Goal: Task Accomplishment & Management: Manage account settings

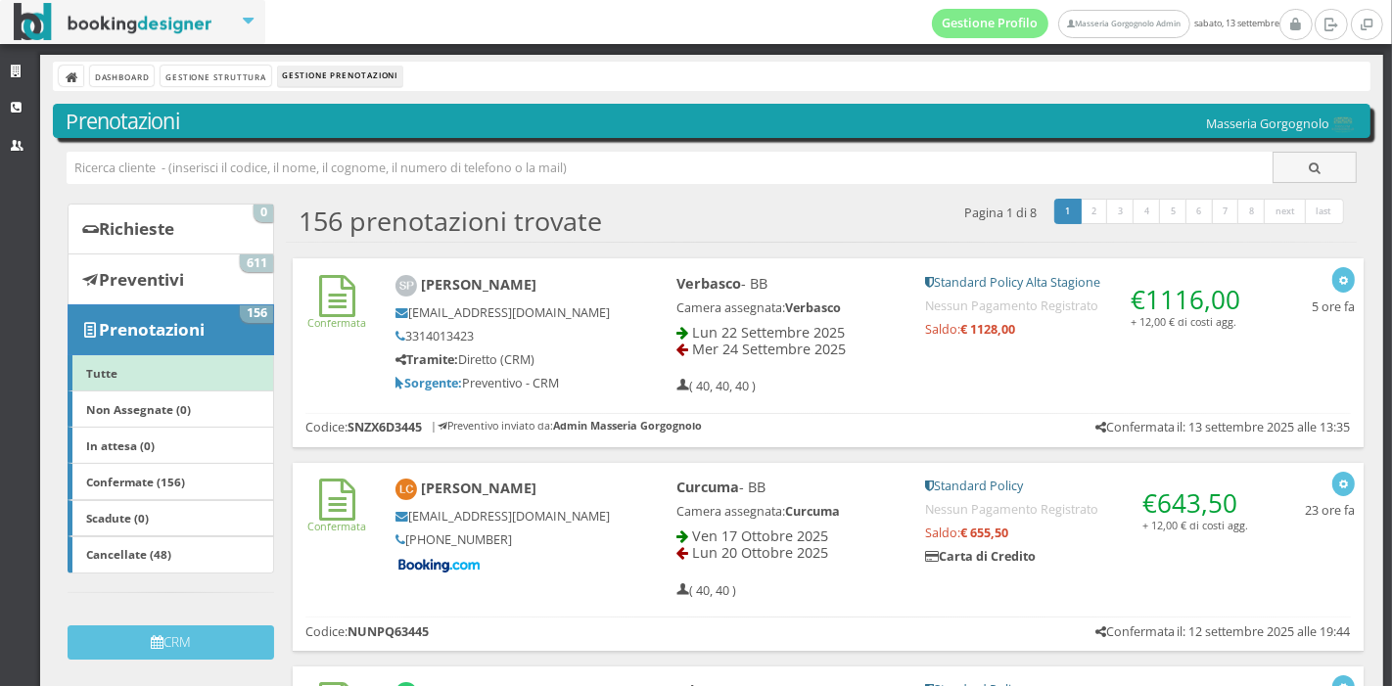
click at [835, 295] on div "Verbasco - BB Camera assegnata: Verbasco Lun 22 Settembre 2025 Mer 24 Settembre…" at bounding box center [788, 334] width 250 height 137
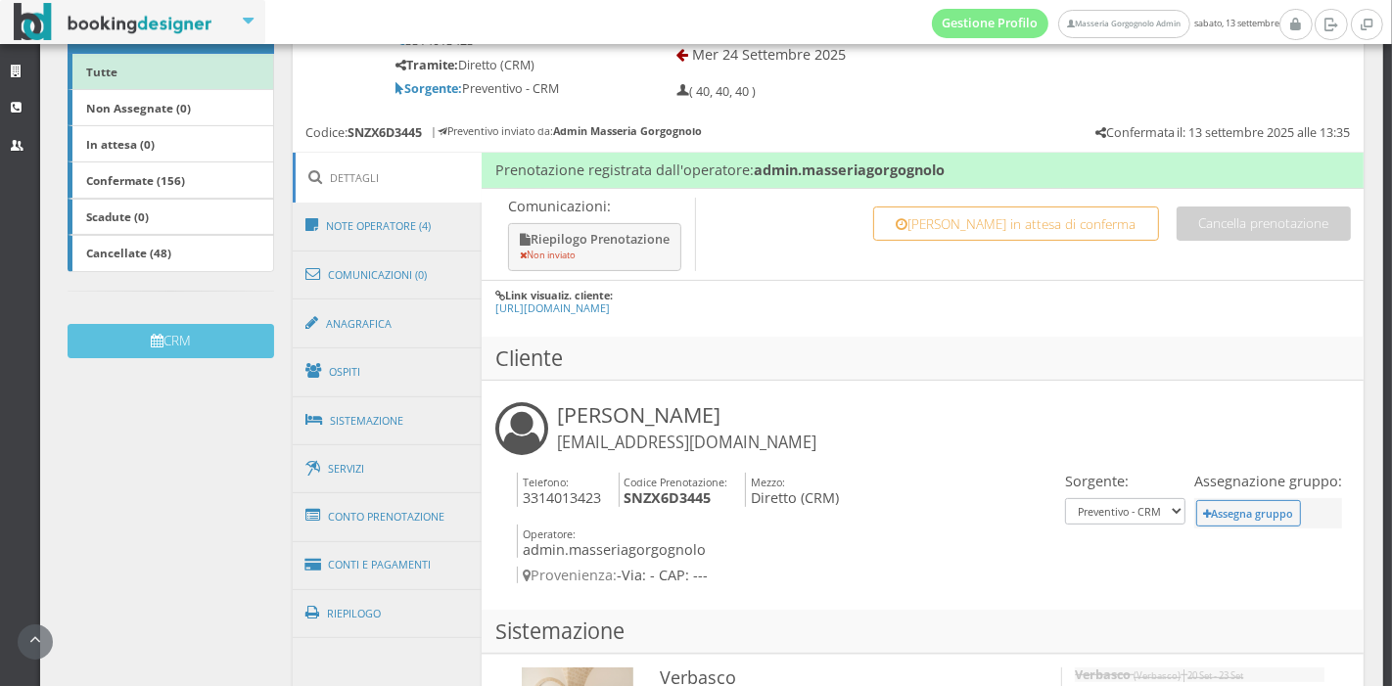
scroll to position [379, 0]
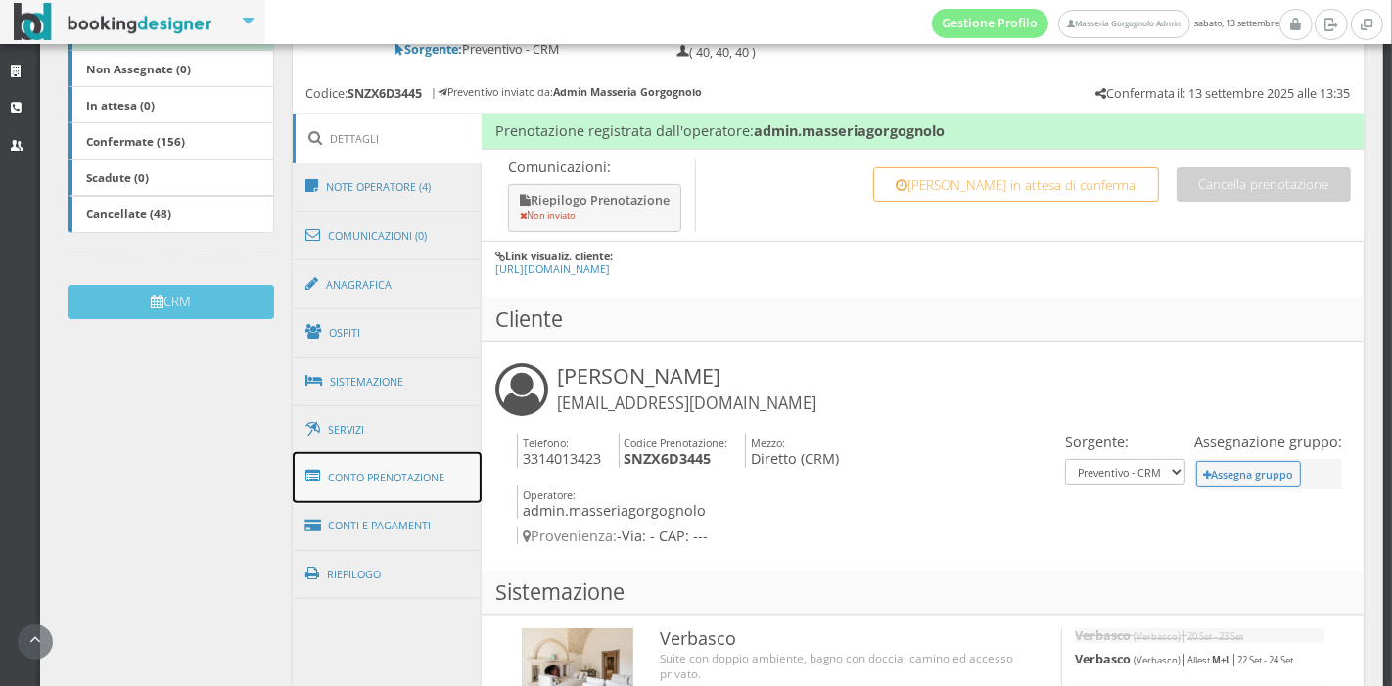
click at [371, 468] on link "Conto Prenotazione" at bounding box center [388, 477] width 190 height 51
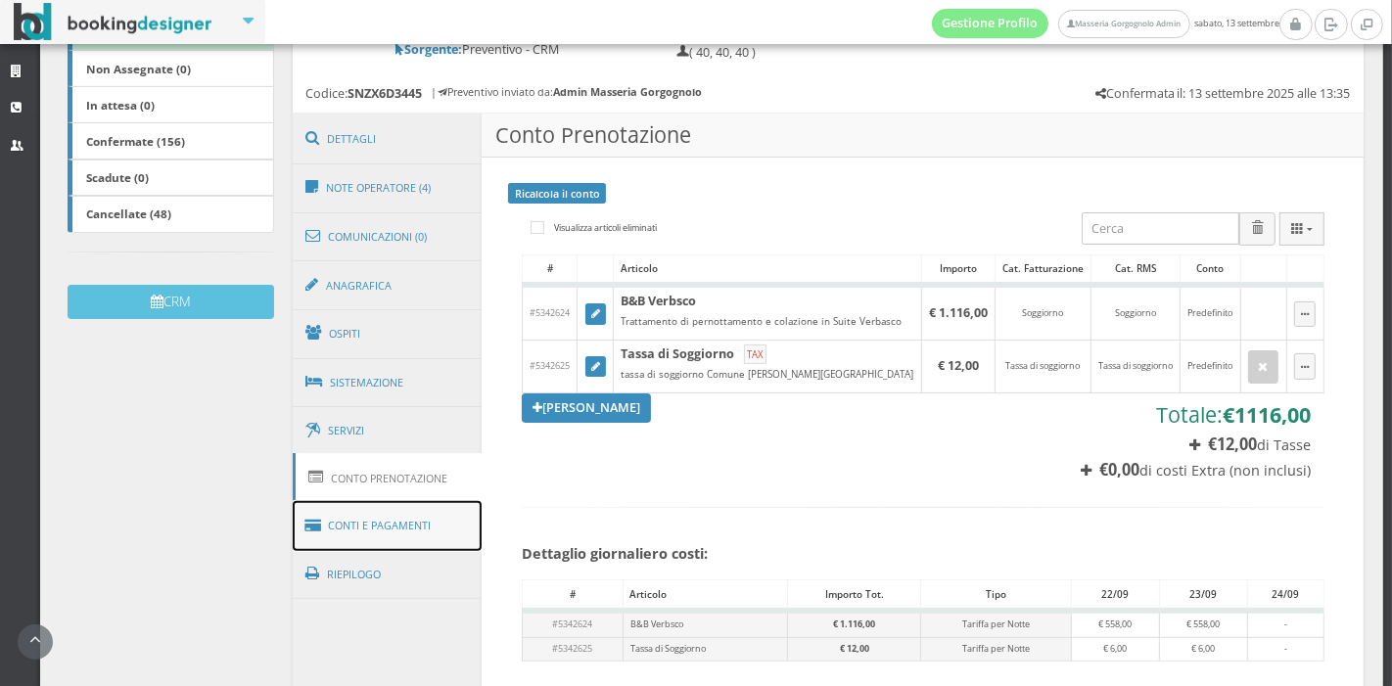
click at [372, 516] on link "Conti e Pagamenti" at bounding box center [388, 526] width 190 height 50
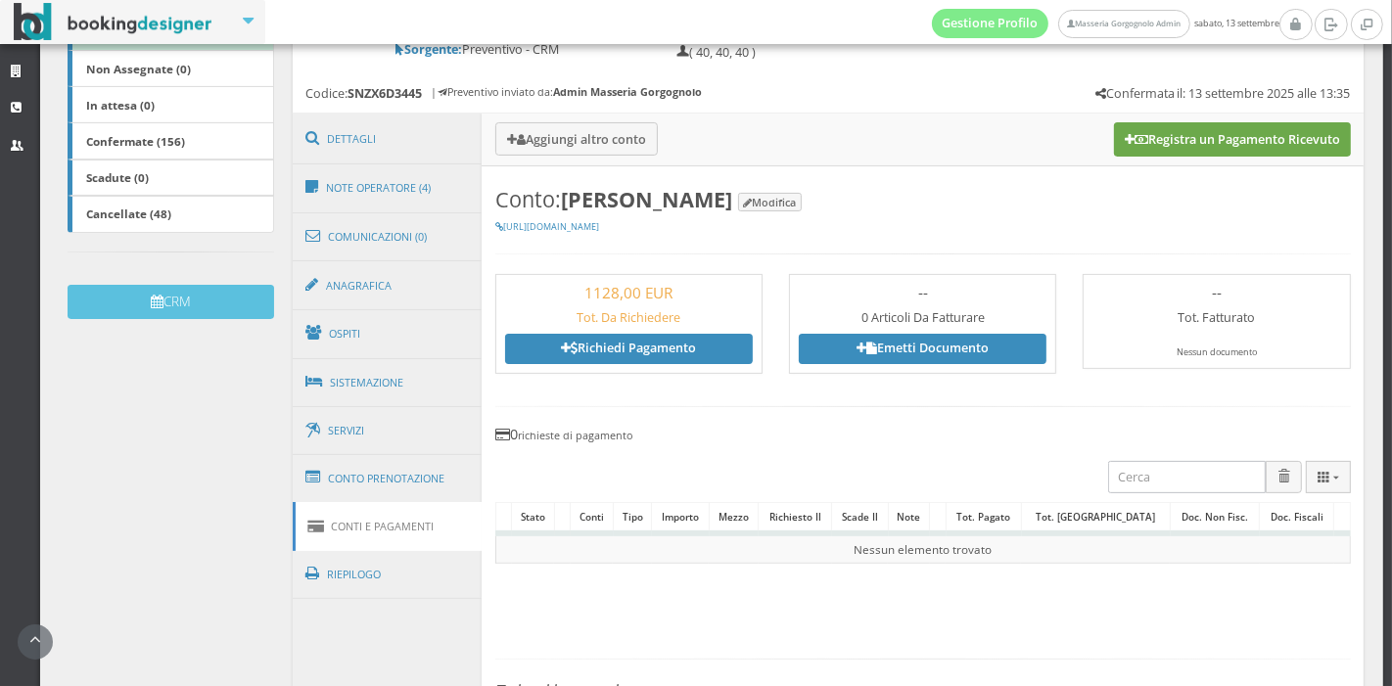
click at [1125, 152] on button "Registra un Pagamento Ricevuto" at bounding box center [1232, 138] width 237 height 33
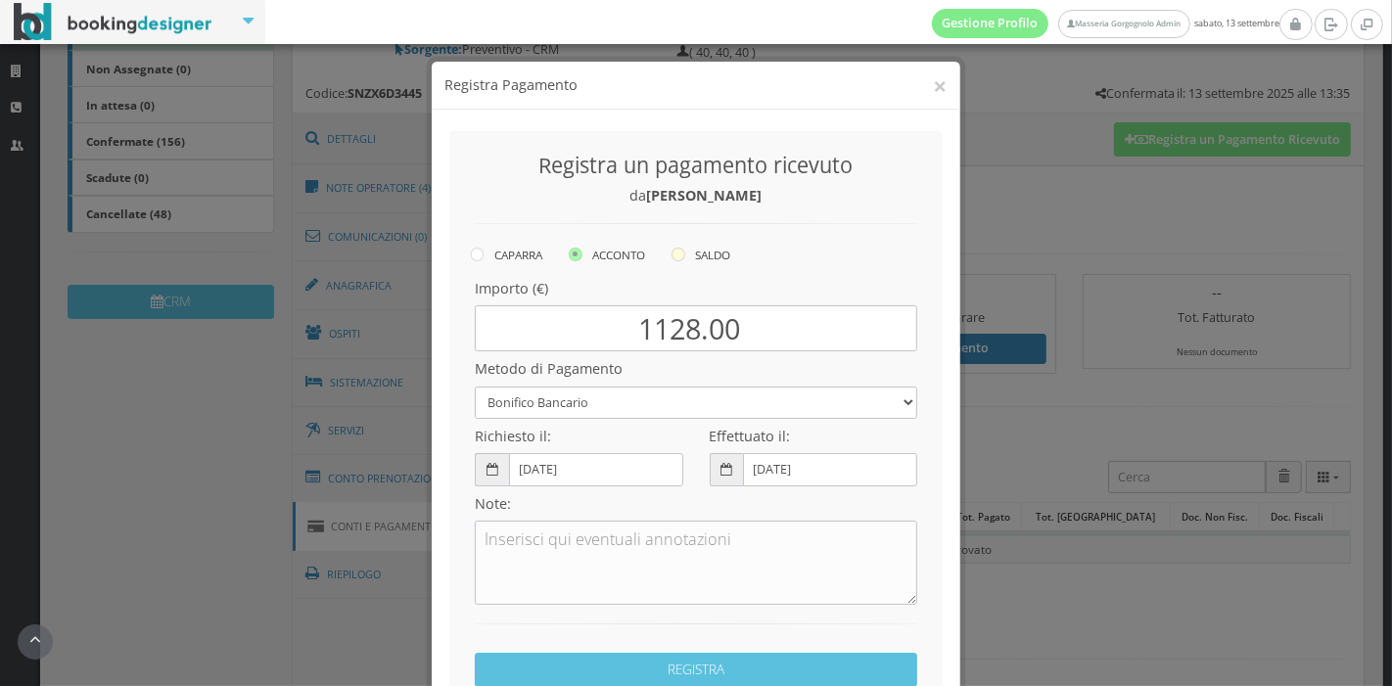
click at [673, 263] on label "SALDO" at bounding box center [700, 254] width 59 height 23
radio input "true"
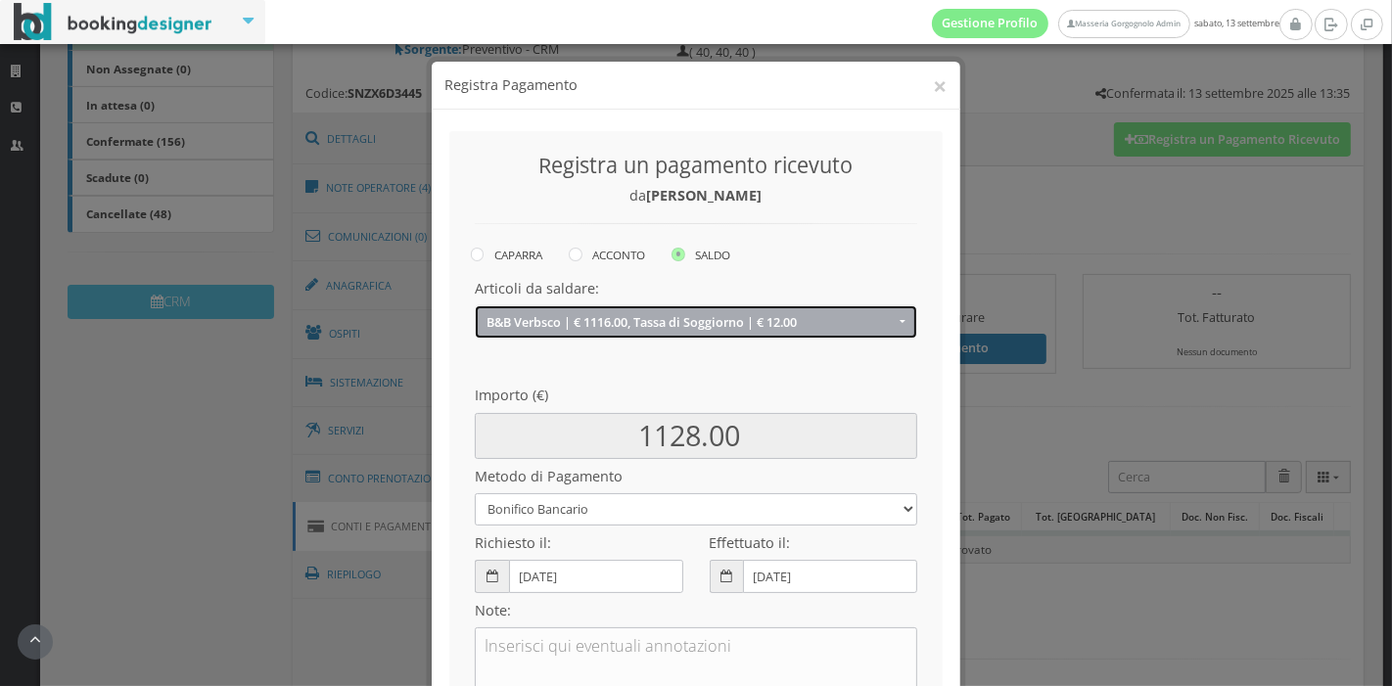
click at [673, 319] on span "B&B Verbsco | € 1116.00, Tassa di Soggiorno | € 12.00" at bounding box center [690, 322] width 408 height 15
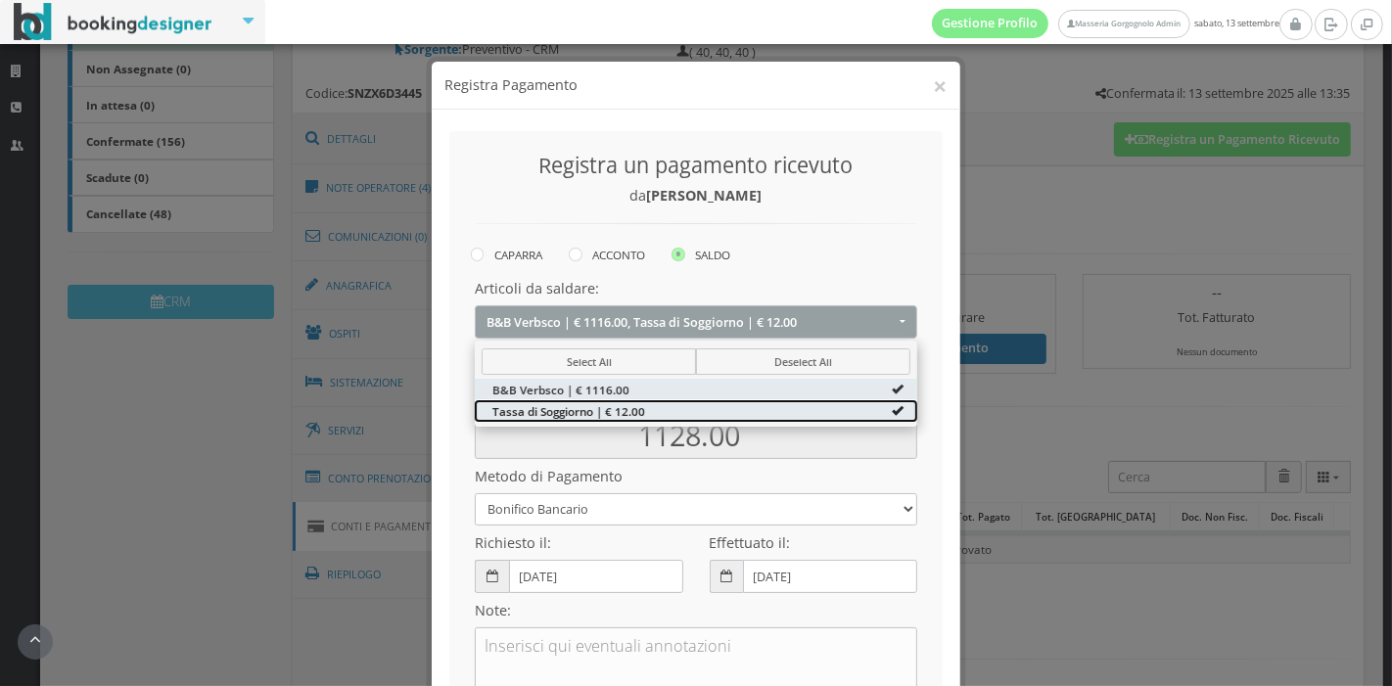
click at [654, 412] on link "Tassa di Soggiorno | € 12.00" at bounding box center [696, 411] width 442 height 22
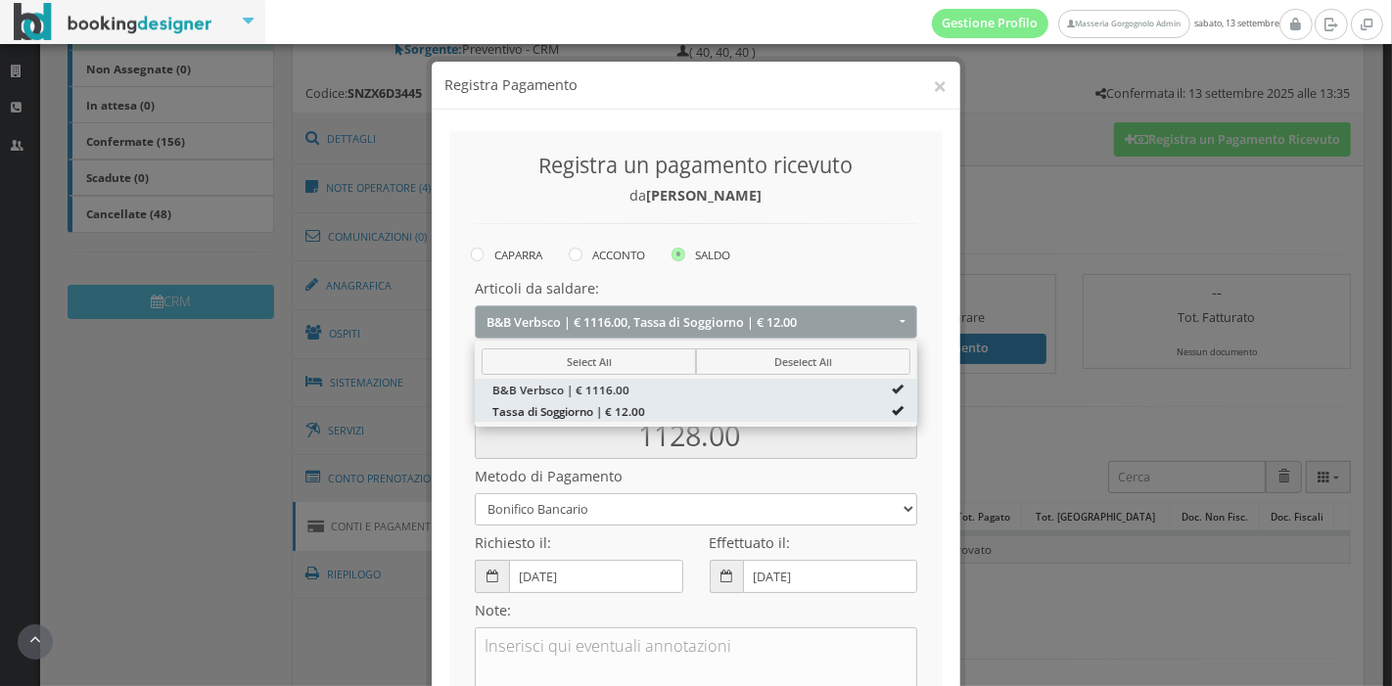
type input "1116.00"
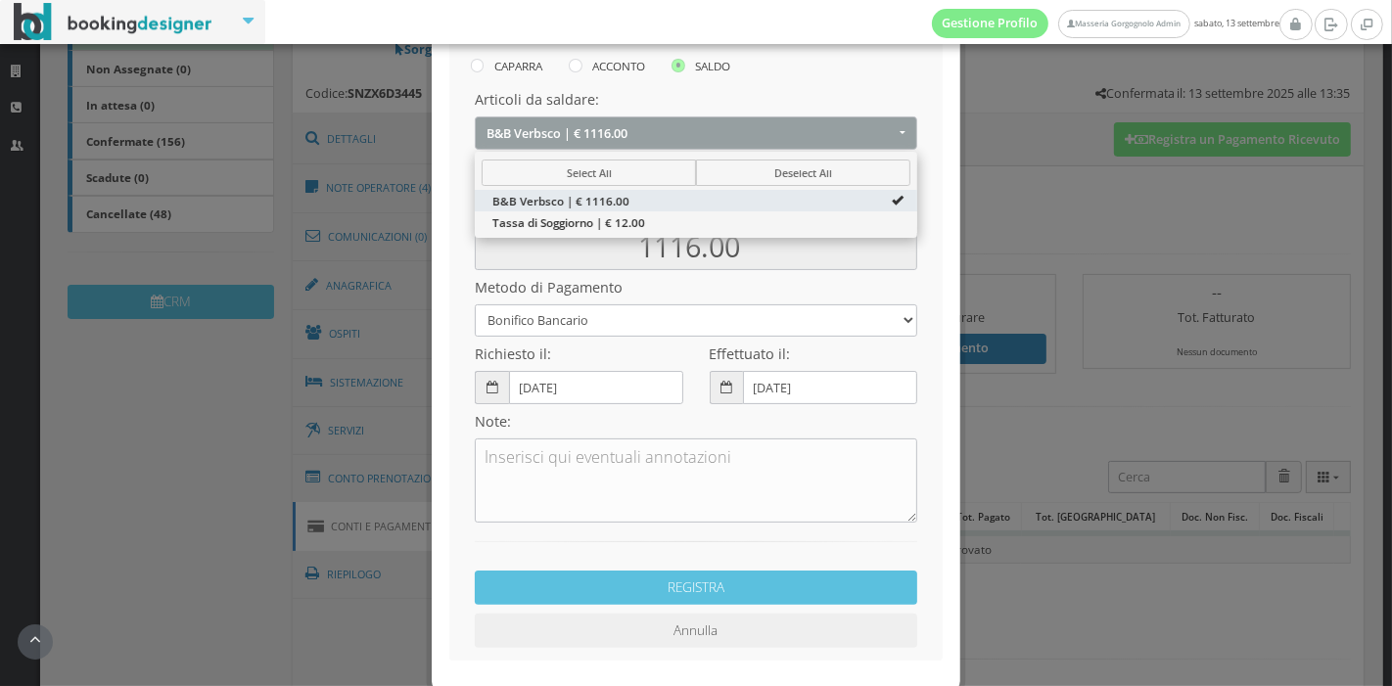
scroll to position [212, 0]
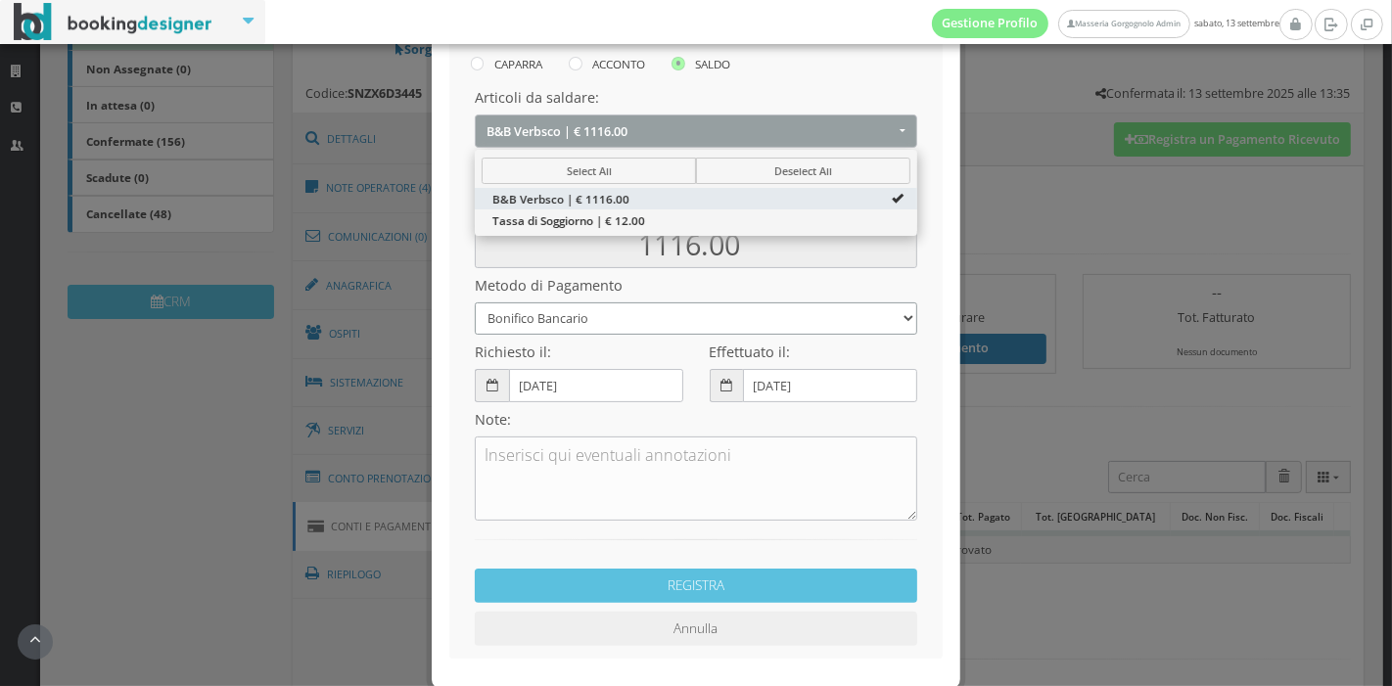
click at [663, 315] on select "Bonifico Bancario Carta di Credito Pay By Link Contanti Assegno Bancario Assegn…" at bounding box center [696, 318] width 442 height 32
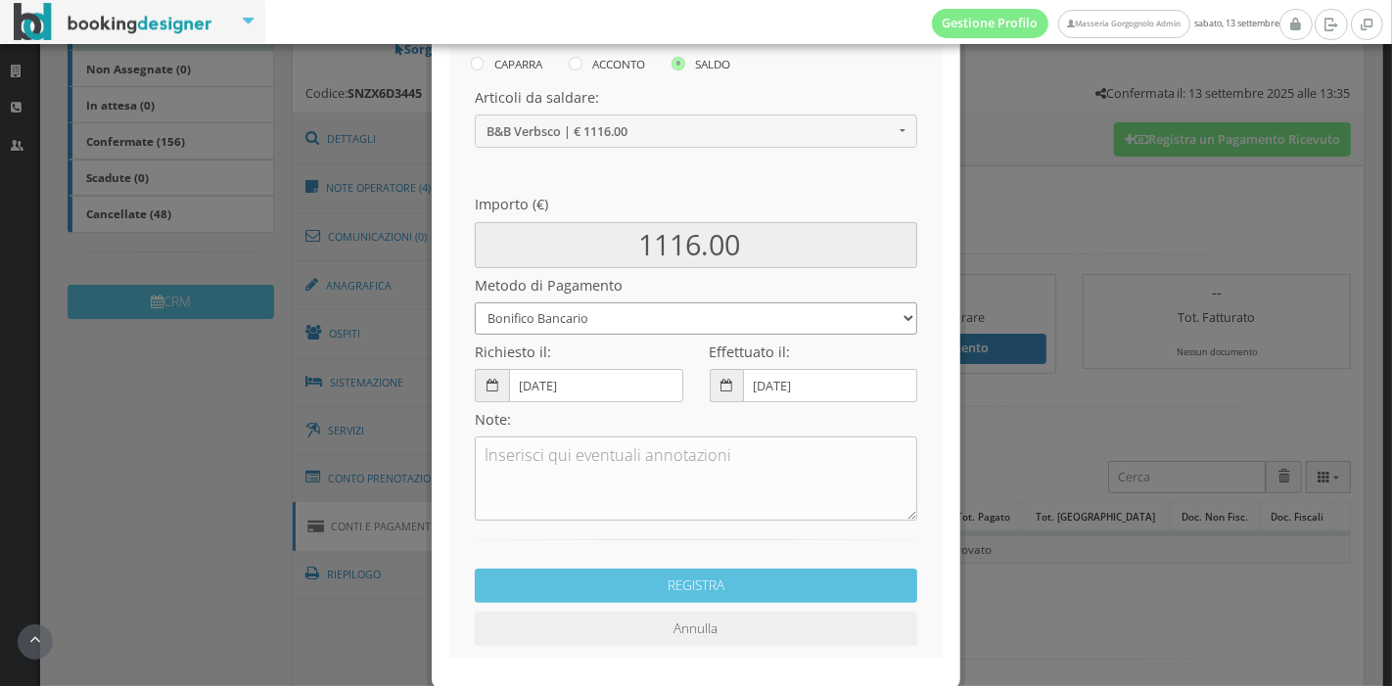
select select "2317"
click at [475, 302] on select "Bonifico Bancario Carta di Credito Pay By Link Contanti Assegno Bancario Assegn…" at bounding box center [696, 318] width 442 height 32
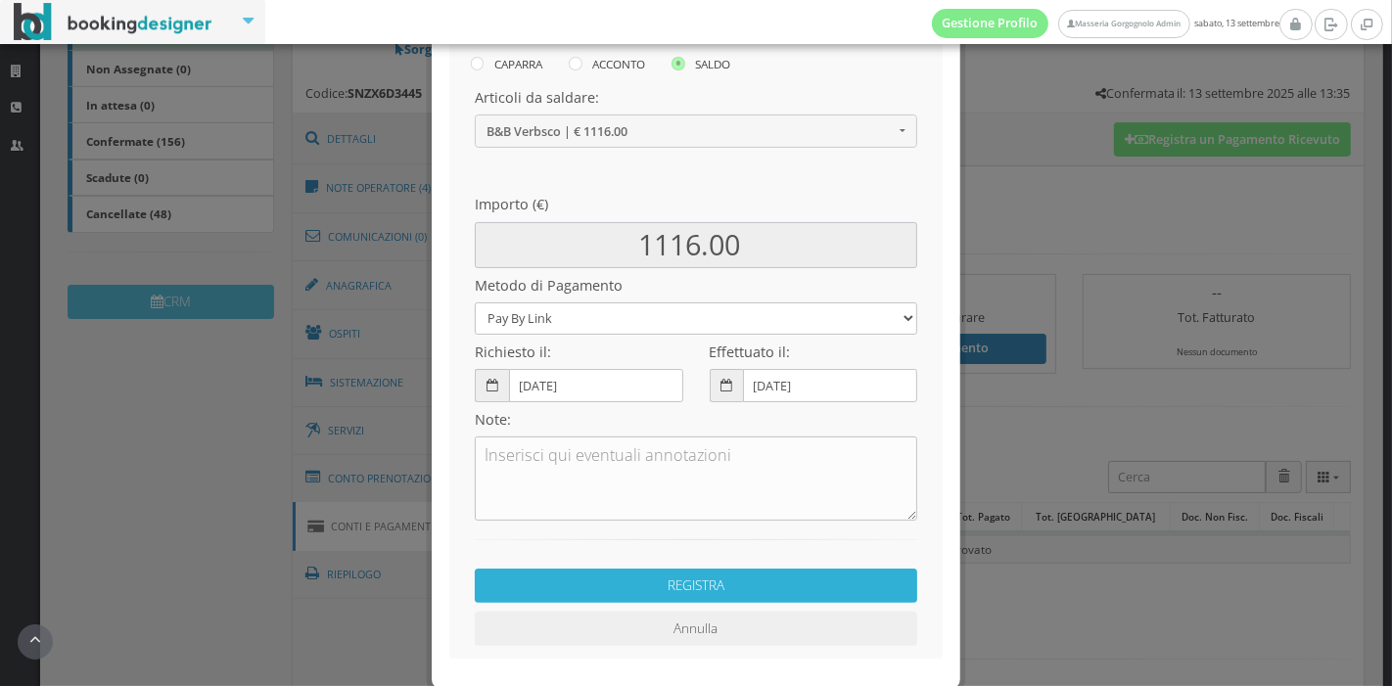
click at [692, 587] on button "REGISTRA" at bounding box center [696, 586] width 442 height 34
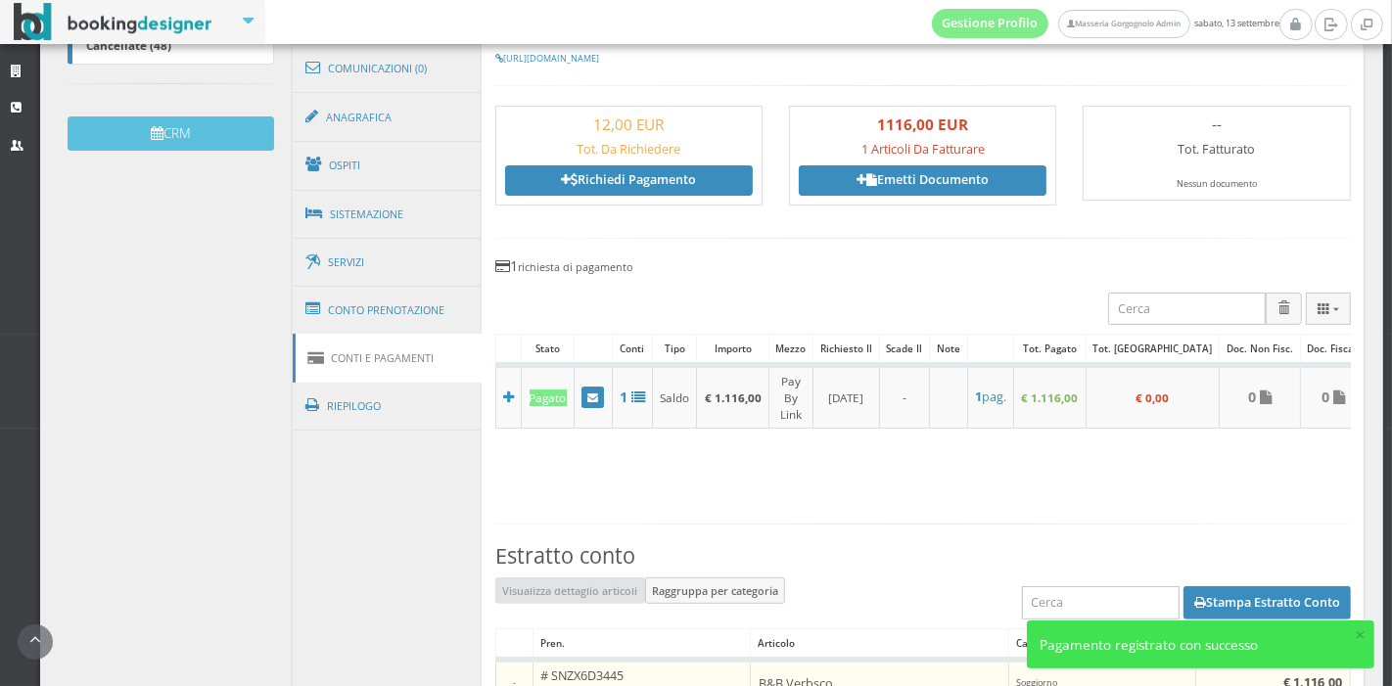
scroll to position [567, 0]
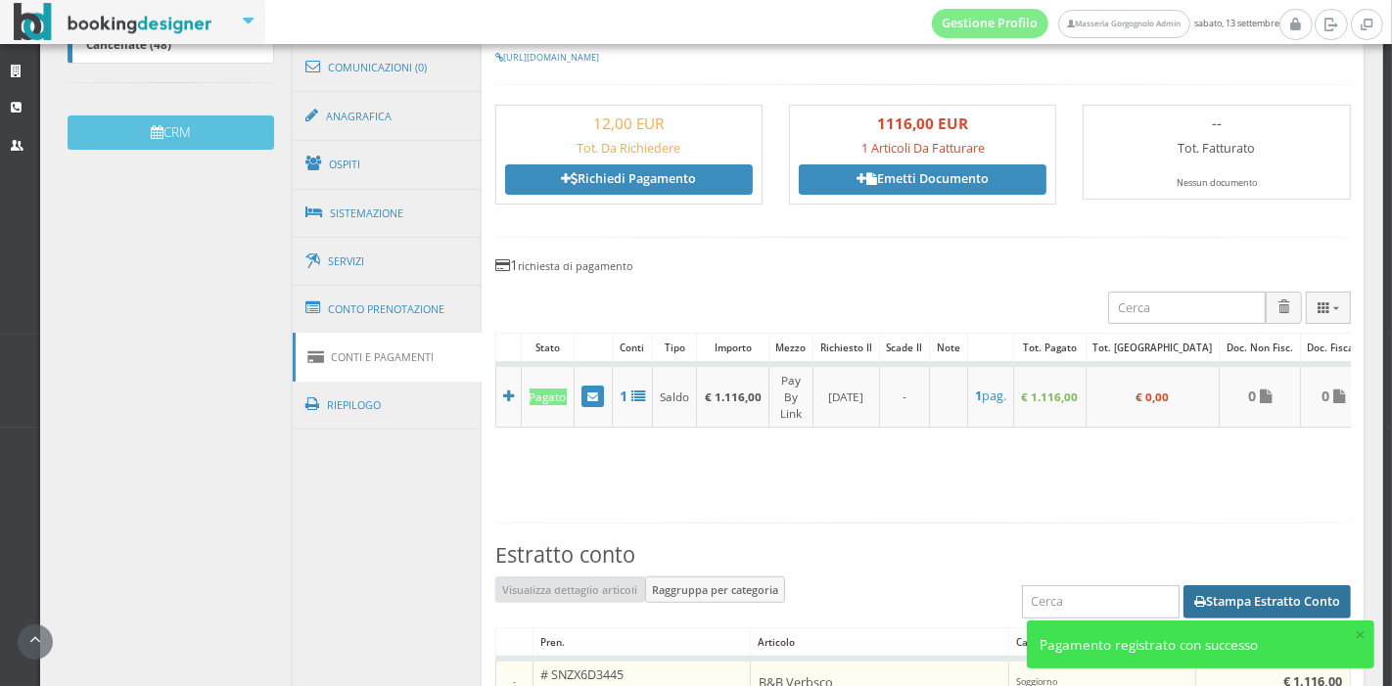
click at [1183, 585] on button "Stampa Estratto Conto" at bounding box center [1266, 601] width 167 height 33
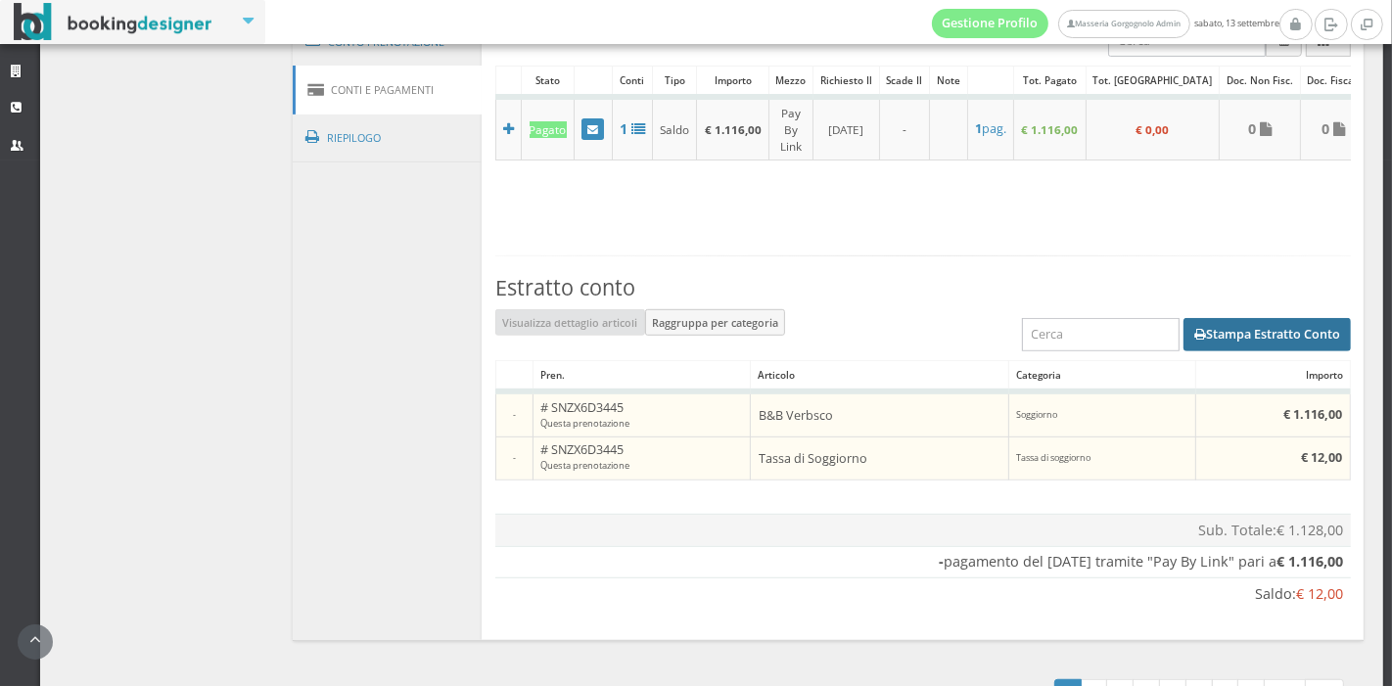
scroll to position [897, 0]
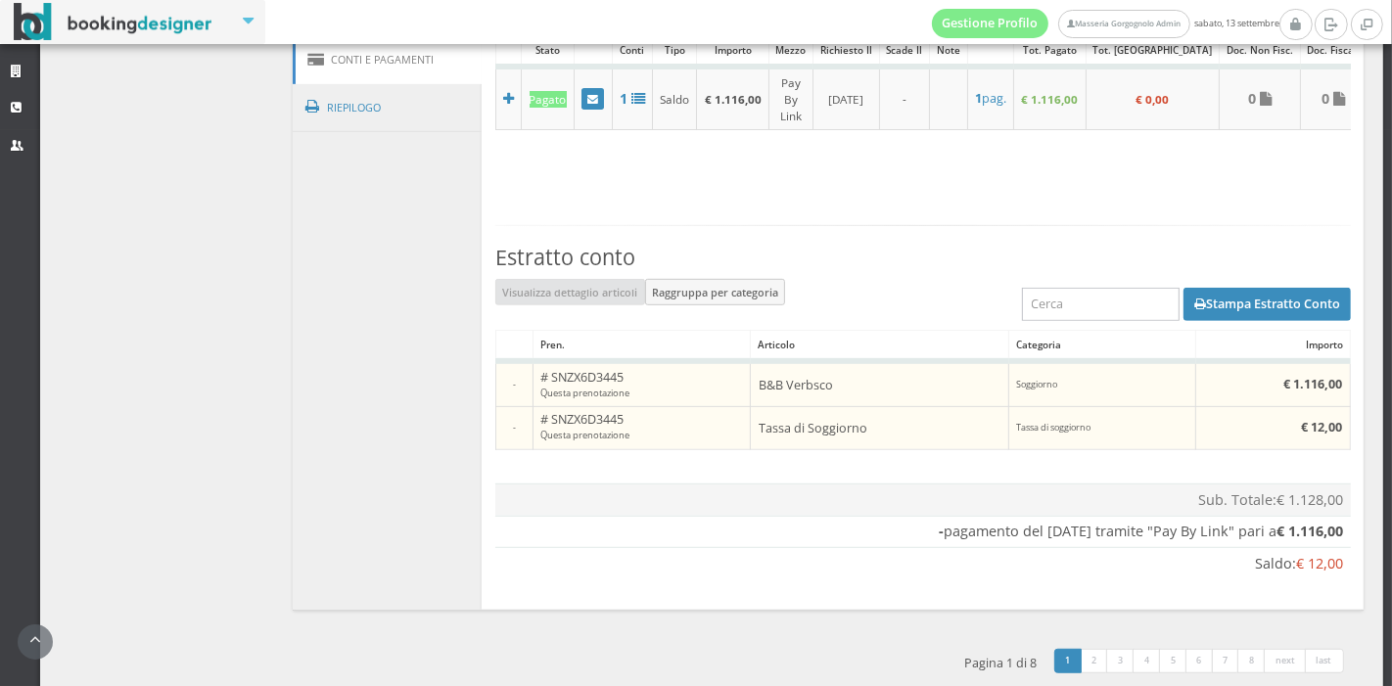
click at [910, 655] on div "1 2 3 4 5 6 7 8 next last Pagina 1 di 8" at bounding box center [821, 663] width 1071 height 58
click at [1201, 298] on button "Stampa Estratto Conto" at bounding box center [1266, 304] width 167 height 33
